Goal: Transaction & Acquisition: Obtain resource

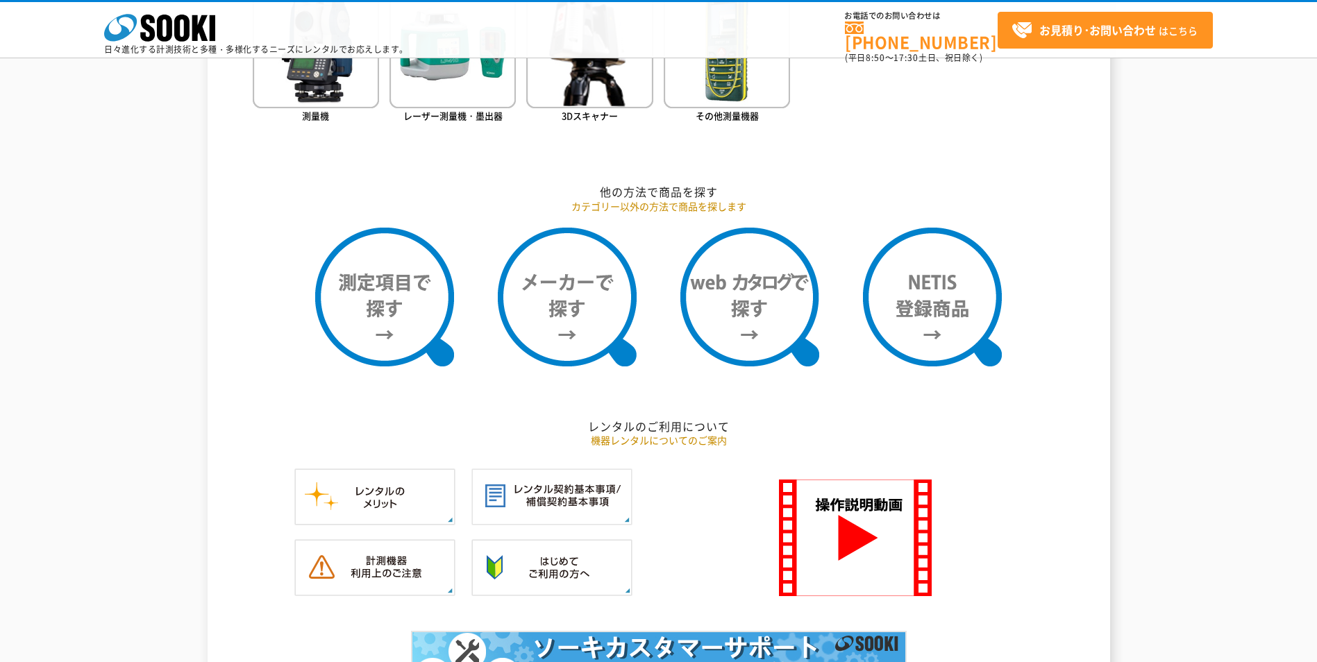
scroll to position [903, 0]
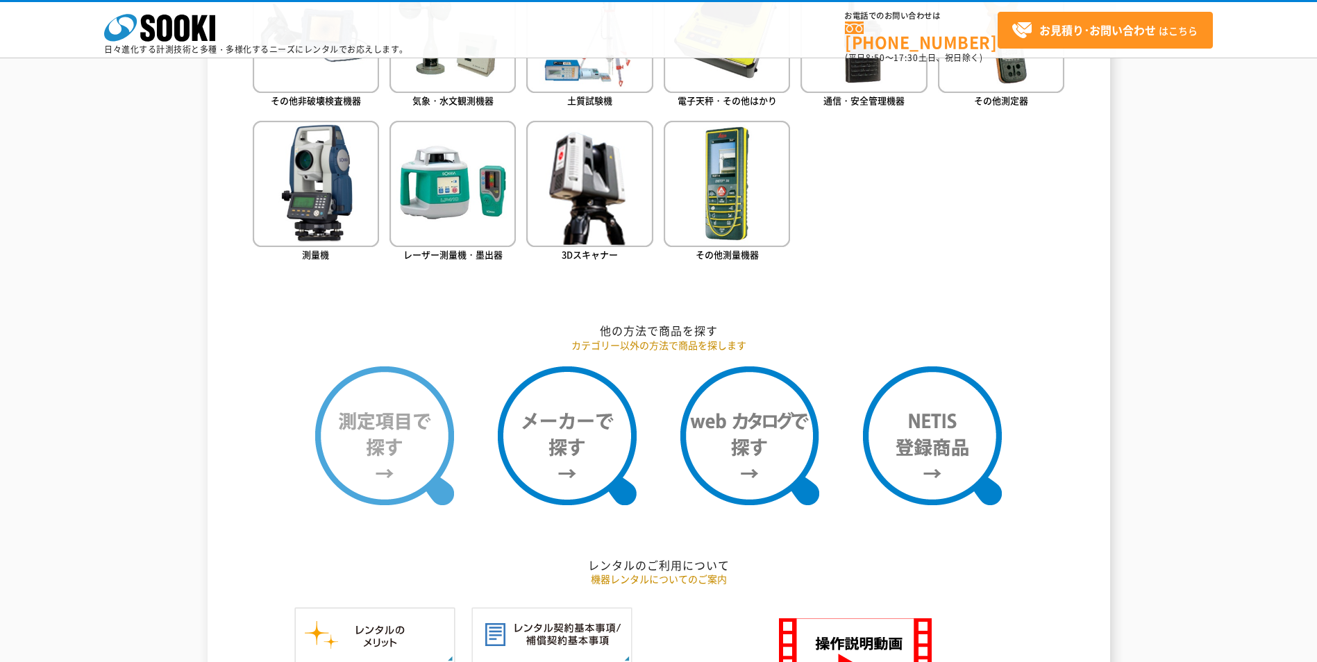
click at [409, 432] on img at bounding box center [384, 436] width 139 height 139
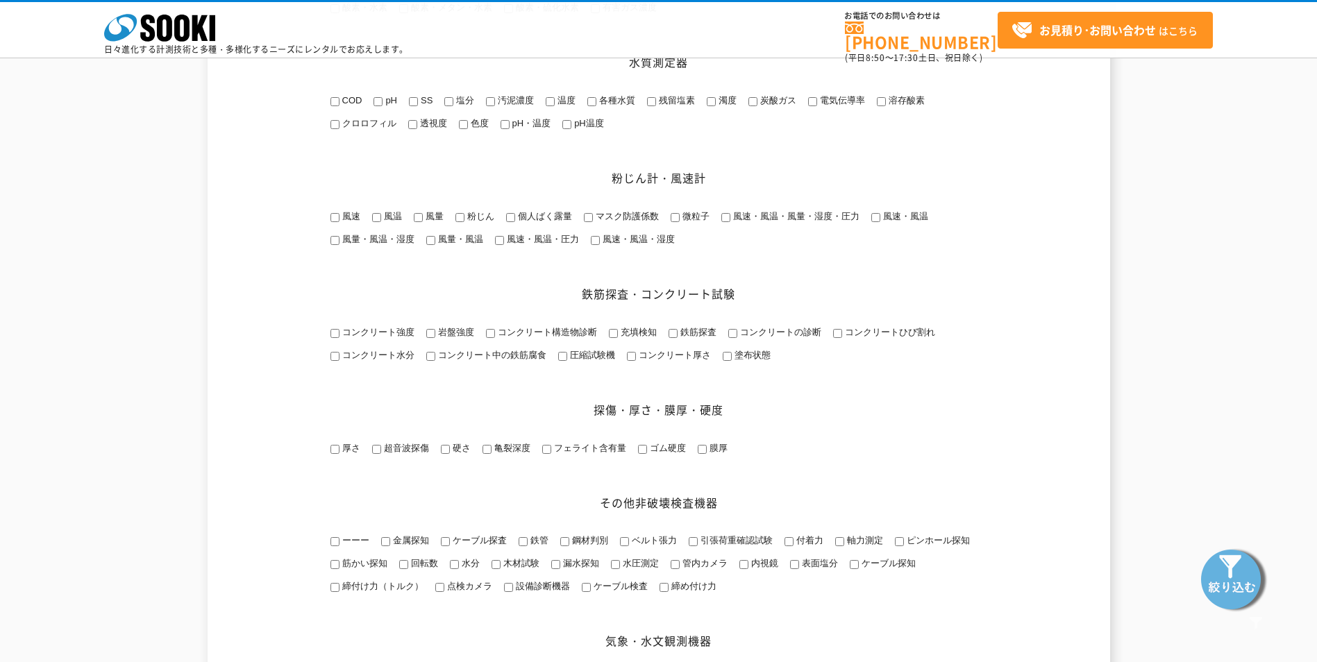
scroll to position [764, 0]
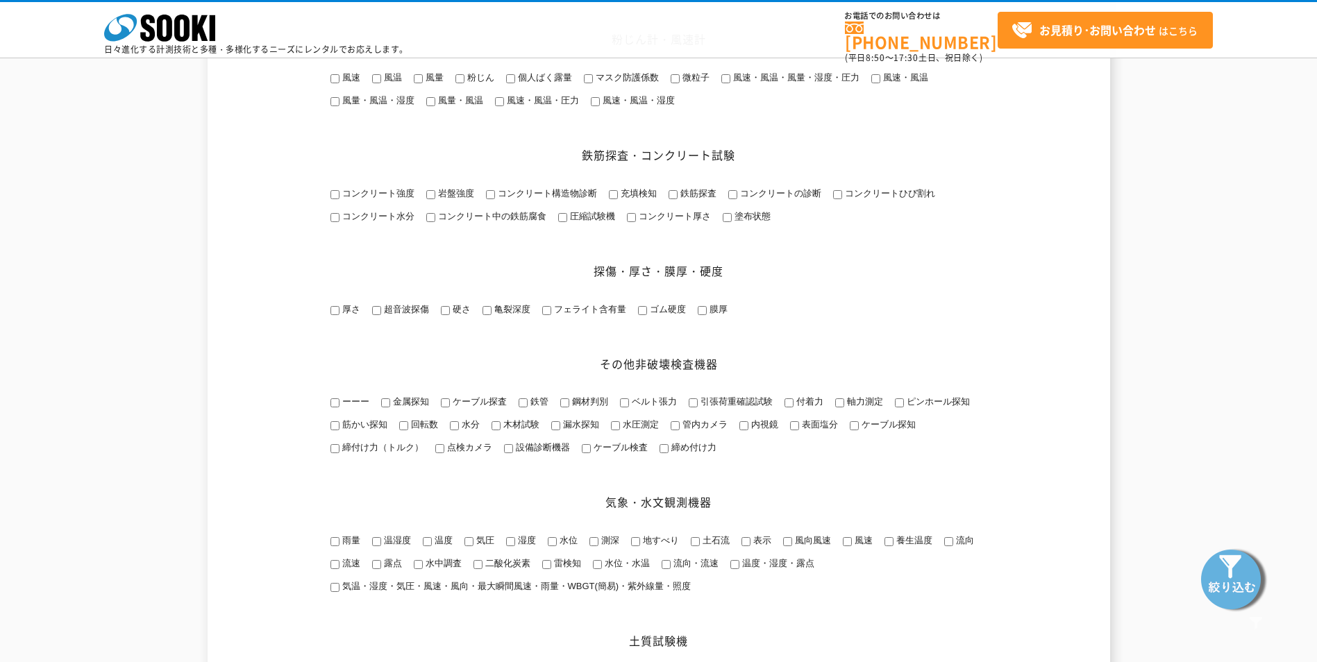
click at [744, 407] on span "引張荷重確認試験" at bounding box center [735, 401] width 75 height 10
click at [698, 408] on input "引張荷重確認試験" at bounding box center [693, 403] width 9 height 9
click at [748, 407] on span "引張荷重確認試験" at bounding box center [735, 401] width 75 height 10
click at [698, 408] on input "引張荷重確認試験" at bounding box center [693, 403] width 9 height 9
click at [748, 407] on span "引張荷重確認試験" at bounding box center [735, 401] width 75 height 10
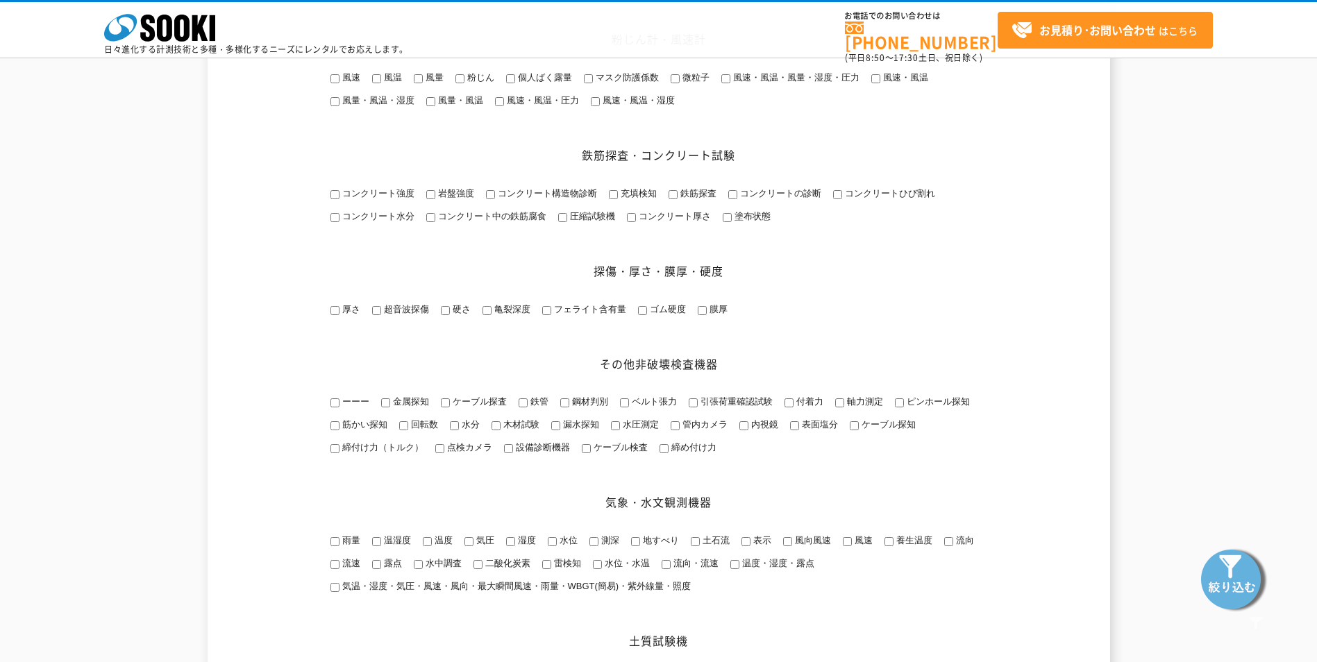
click at [698, 408] on input "引張荷重確認試験" at bounding box center [693, 403] width 9 height 9
checkbox input "true"
click at [1246, 576] on img at bounding box center [1233, 578] width 69 height 69
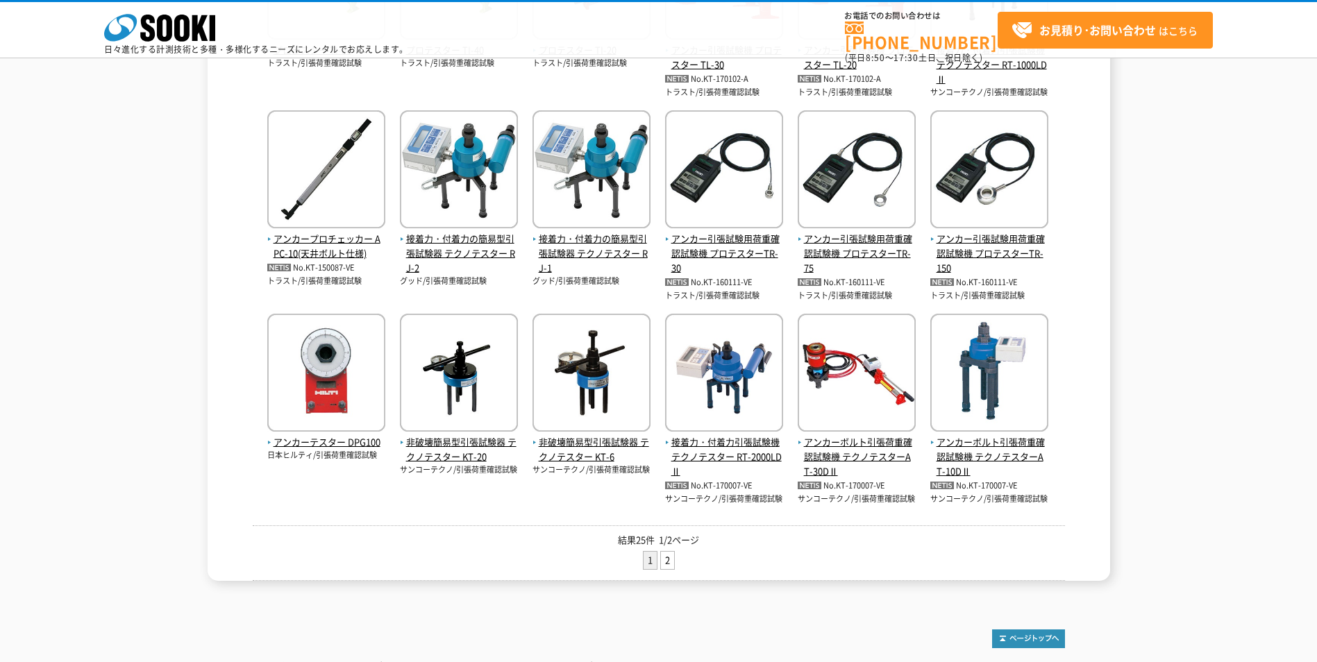
scroll to position [540, 0]
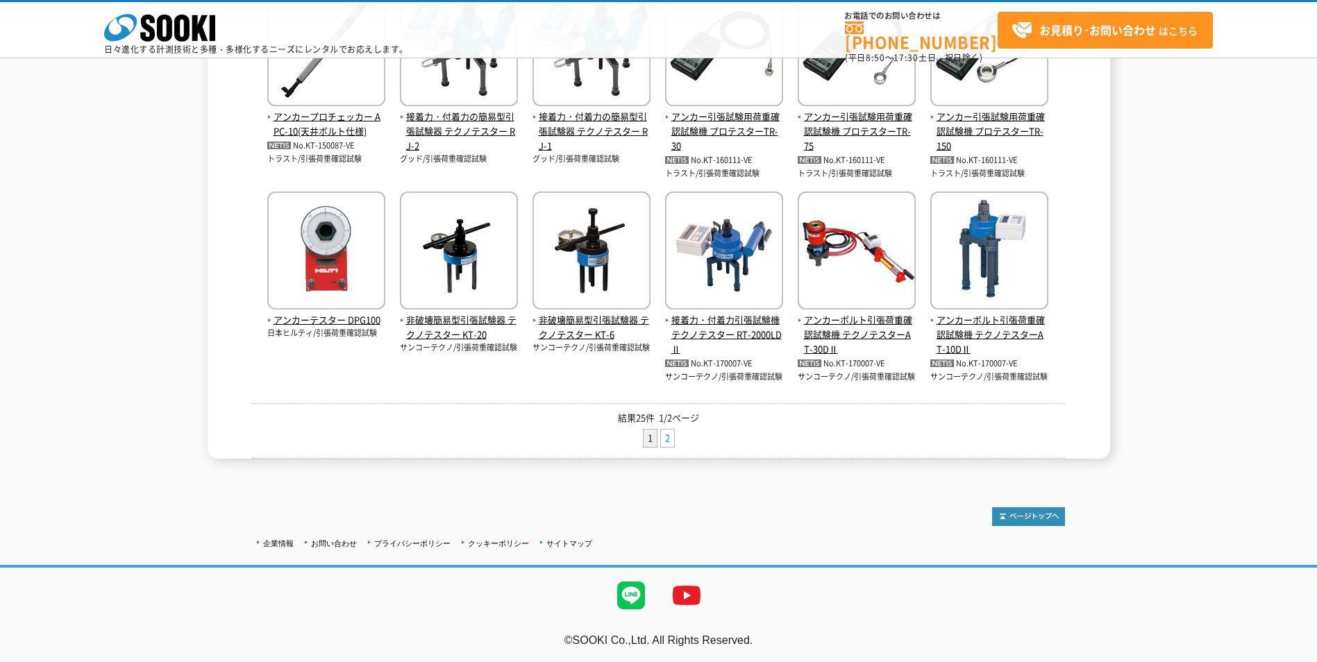
click at [670, 437] on link "2" at bounding box center [667, 438] width 13 height 17
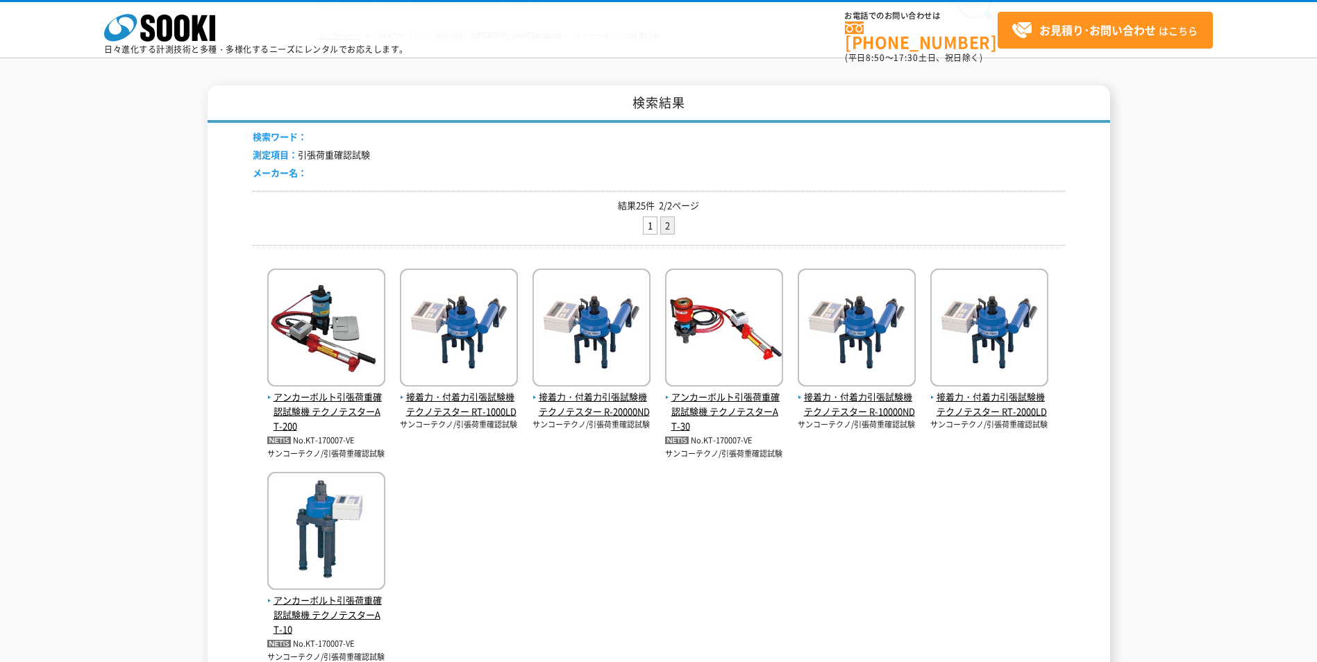
scroll to position [278, 0]
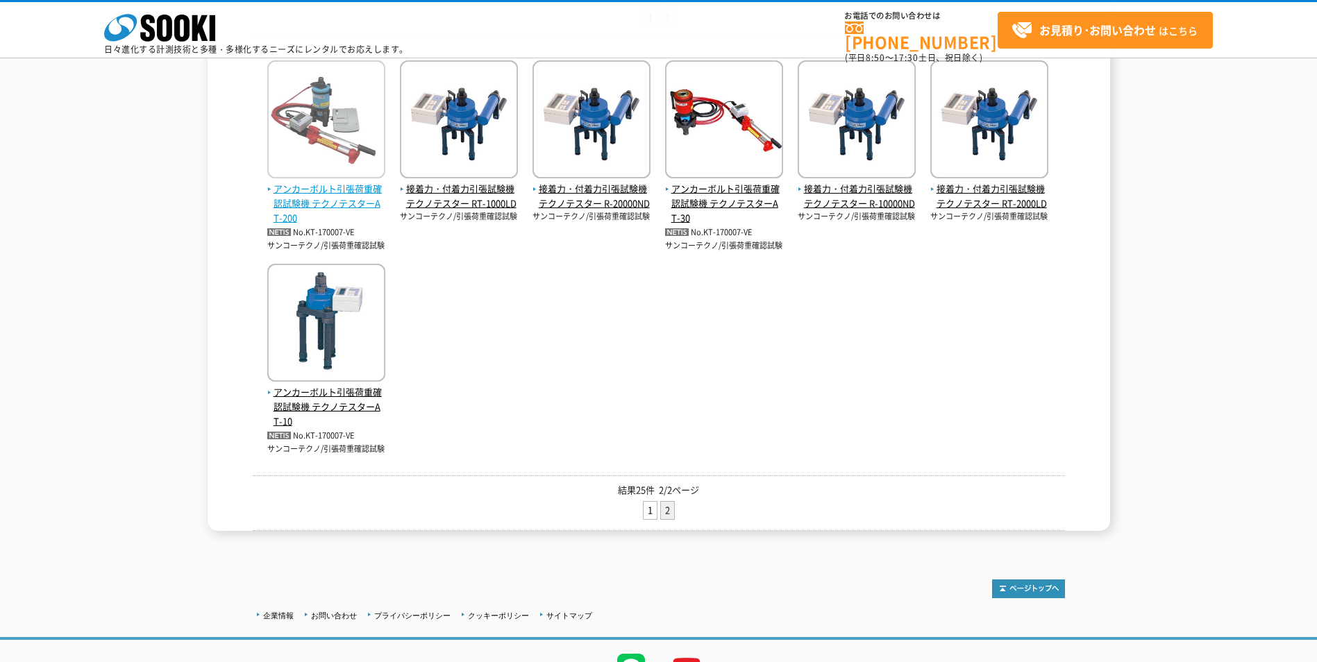
click at [324, 161] on img at bounding box center [326, 120] width 118 height 121
click at [651, 507] on link "1" at bounding box center [650, 510] width 13 height 17
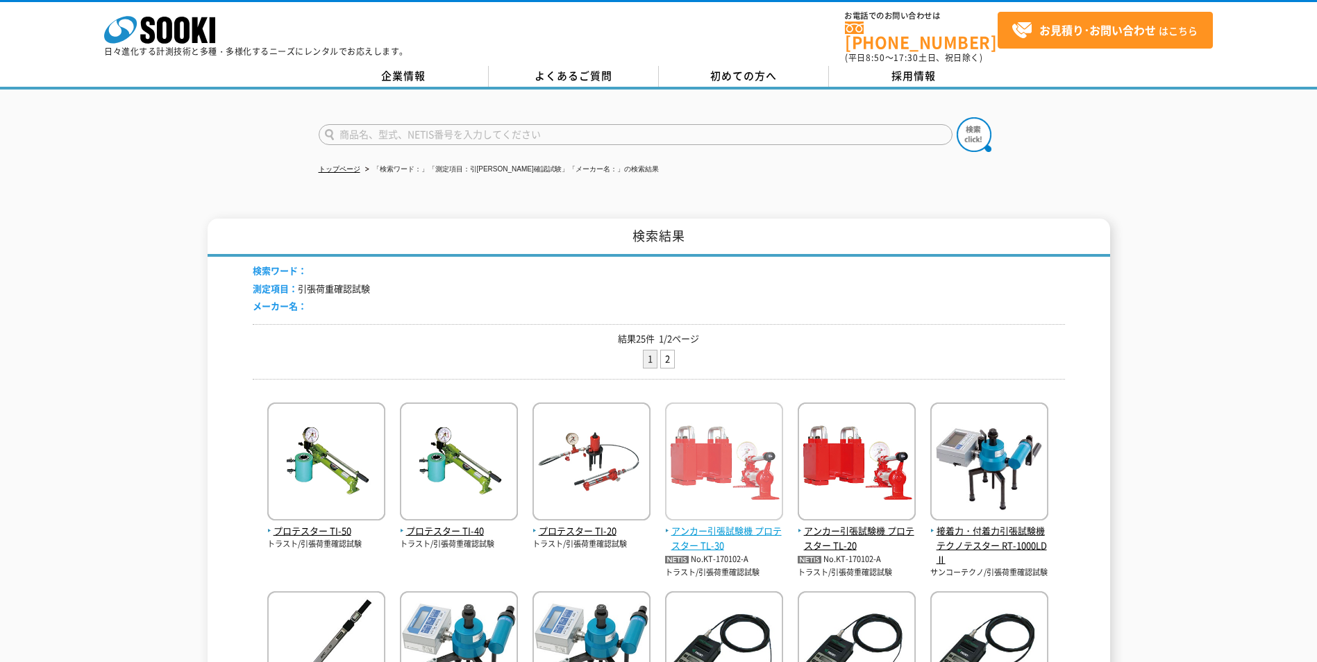
click at [717, 453] on img at bounding box center [724, 463] width 118 height 121
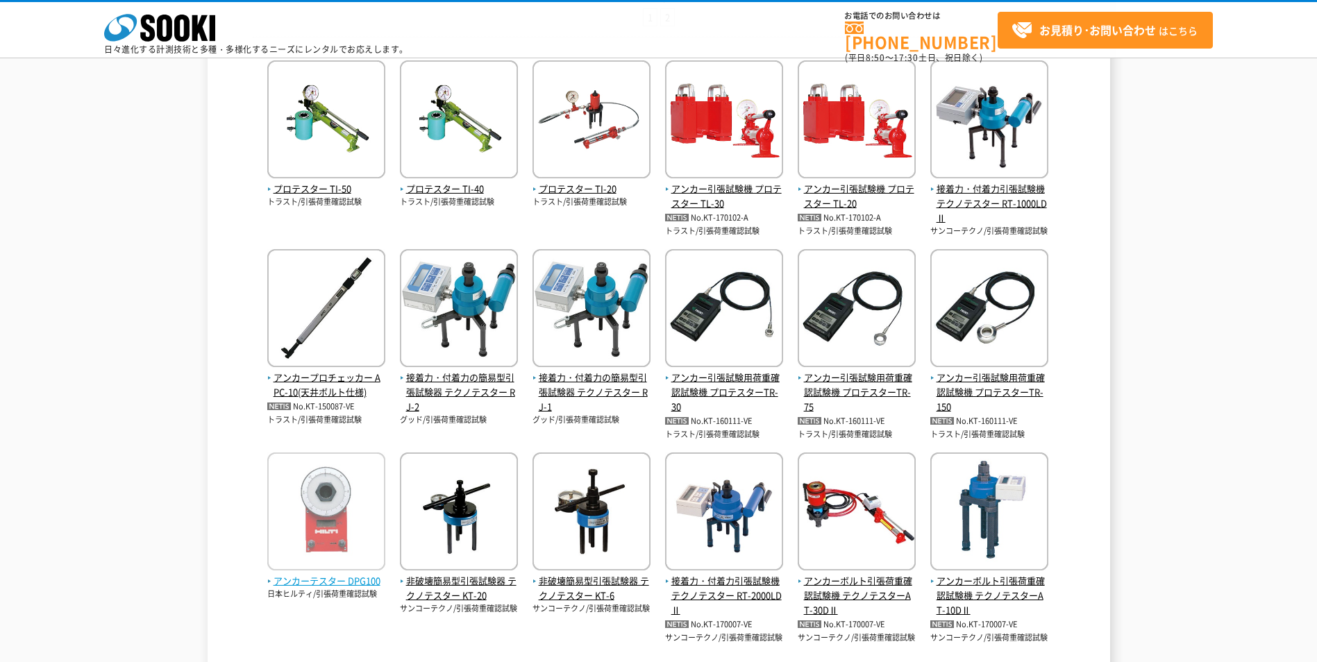
click at [339, 522] on img at bounding box center [326, 513] width 118 height 121
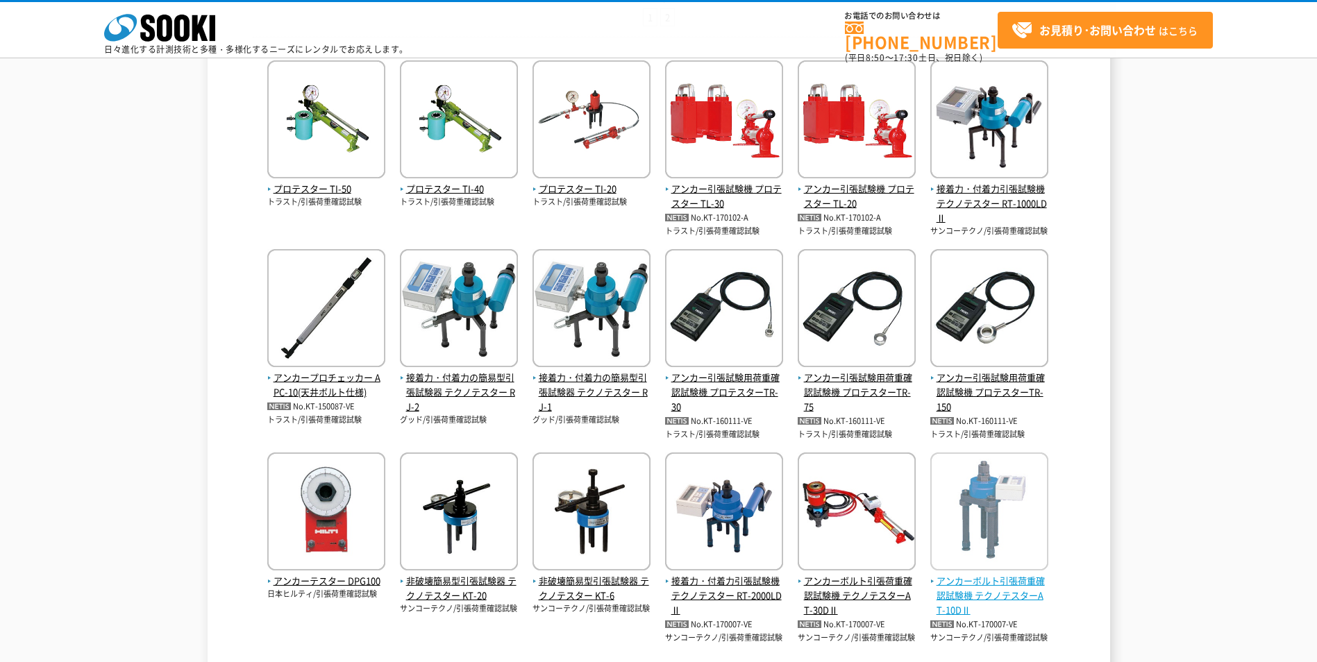
click at [998, 595] on span "アンカーボルト引張荷重確認試験機 テクノテスターAT-10DⅡ" at bounding box center [989, 595] width 118 height 43
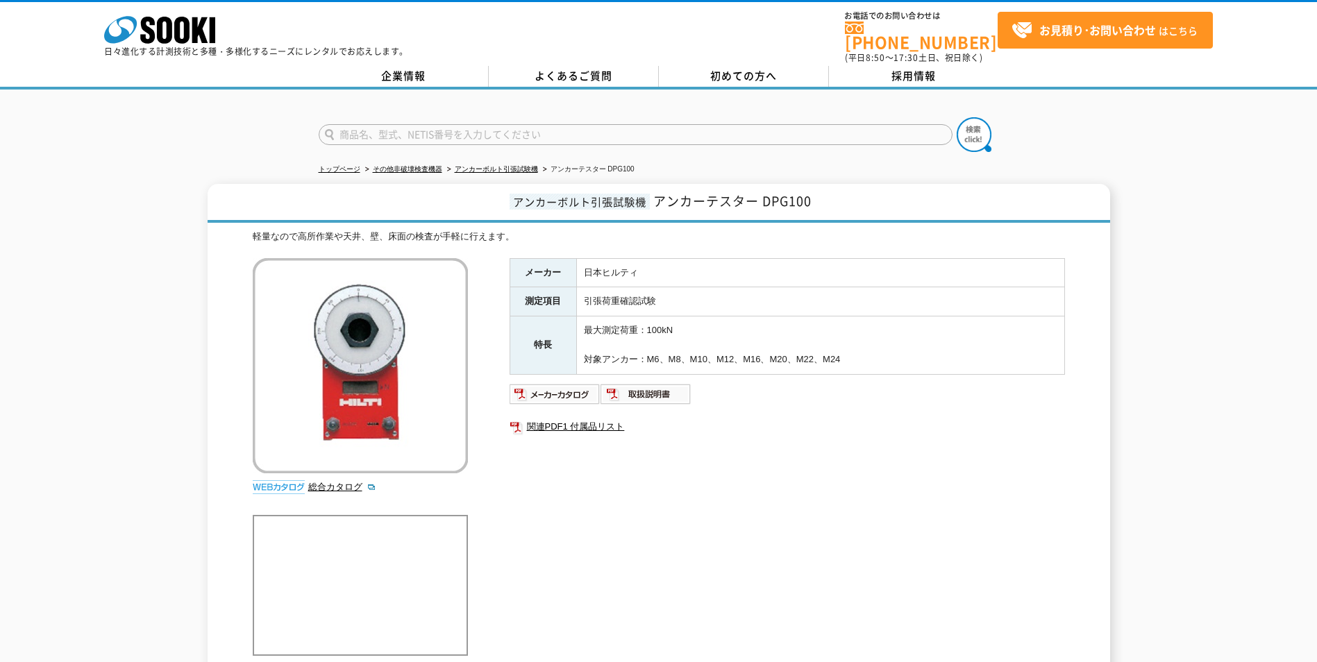
scroll to position [69, 0]
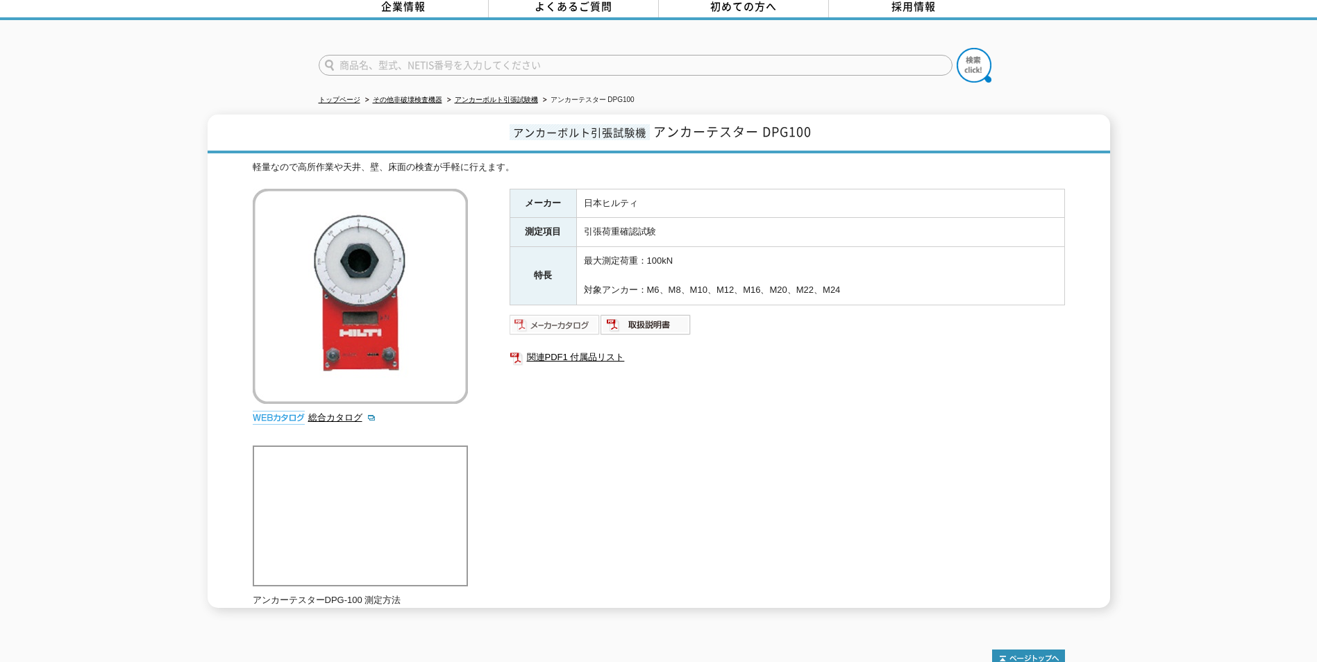
click at [577, 316] on img at bounding box center [555, 325] width 91 height 22
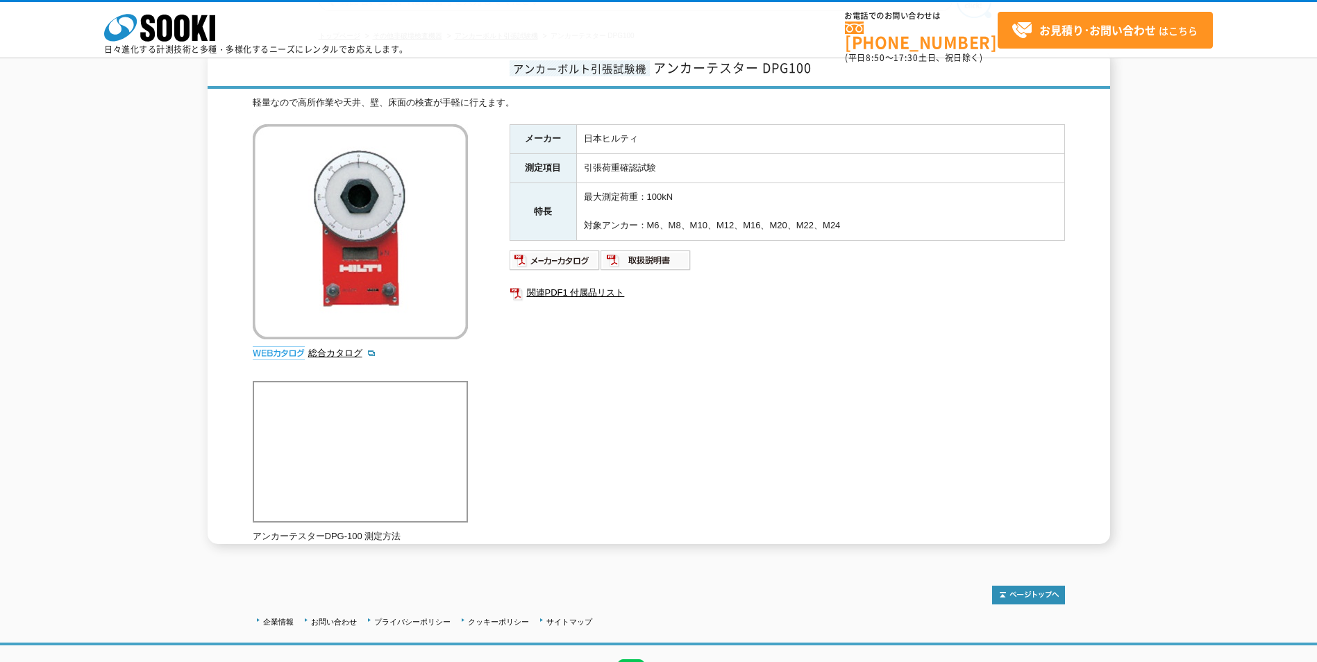
scroll to position [149, 0]
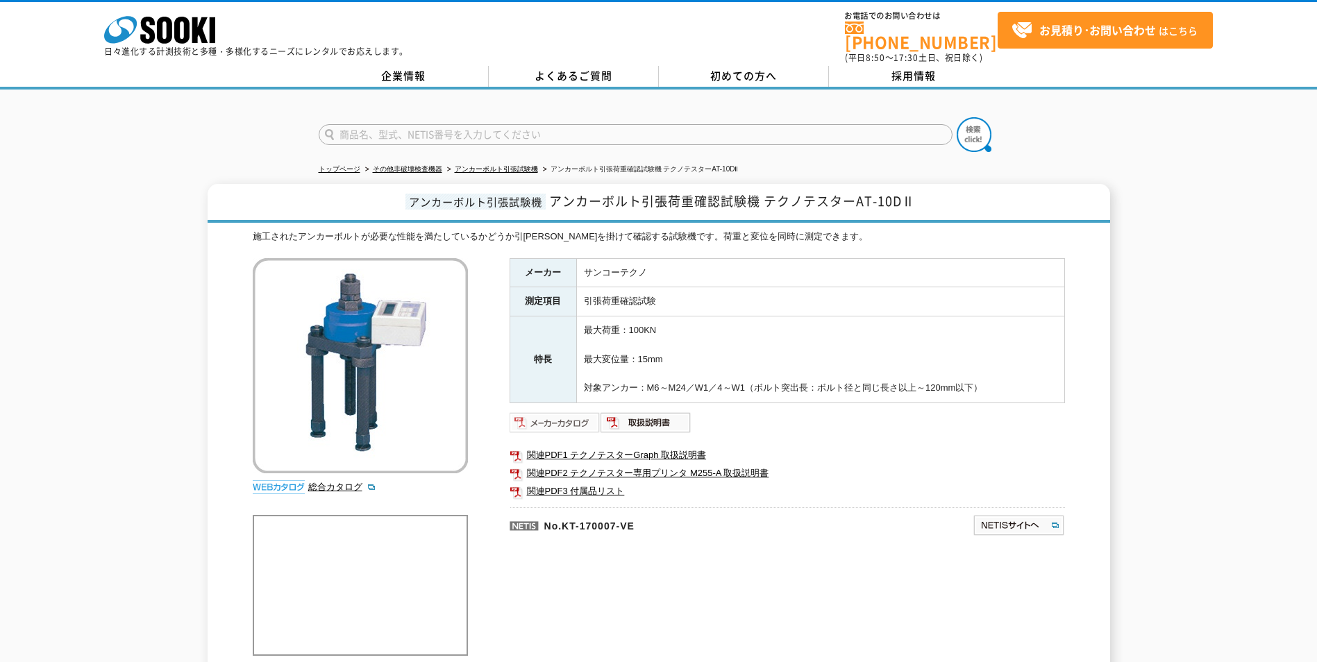
click at [557, 414] on img at bounding box center [555, 423] width 91 height 22
